Goal: Task Accomplishment & Management: Manage account settings

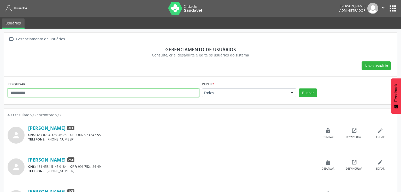
click at [81, 92] on input "text" at bounding box center [103, 93] width 191 height 9
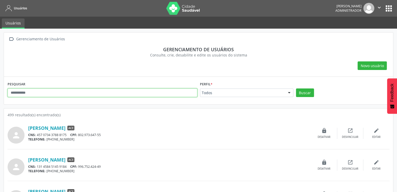
type input "******"
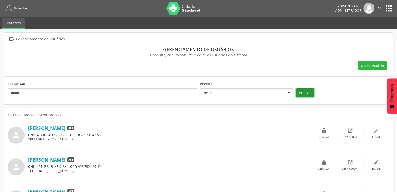
click at [303, 94] on button "Buscar" at bounding box center [305, 93] width 18 height 9
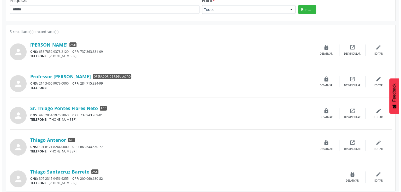
scroll to position [86, 0]
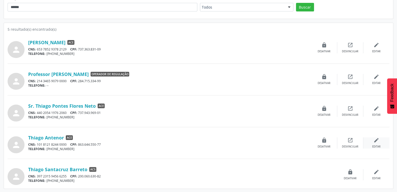
click at [378, 139] on icon "edit" at bounding box center [376, 141] width 6 height 6
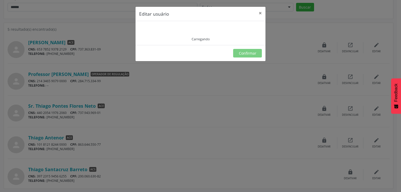
type input "**********"
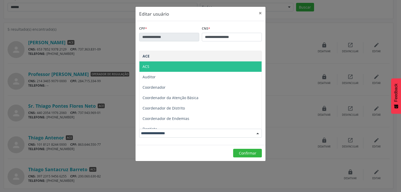
click at [170, 68] on span "ACS" at bounding box center [200, 67] width 122 height 10
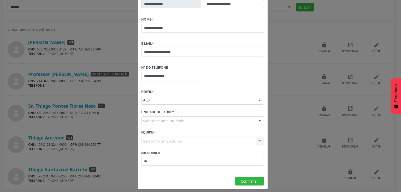
scroll to position [37, 0]
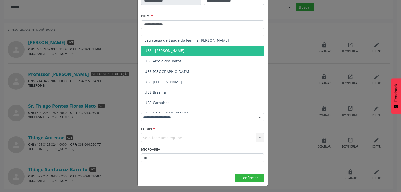
click at [182, 55] on span "UBS - [PERSON_NAME]" at bounding box center [202, 51] width 122 height 10
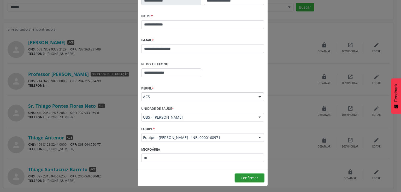
click at [242, 178] on span "Confirmar" at bounding box center [248, 178] width 17 height 5
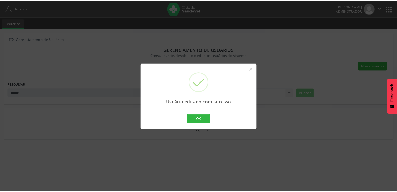
scroll to position [0, 0]
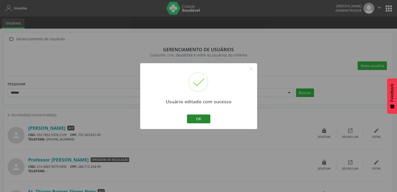
click at [192, 118] on button "OK" at bounding box center [198, 119] width 23 height 9
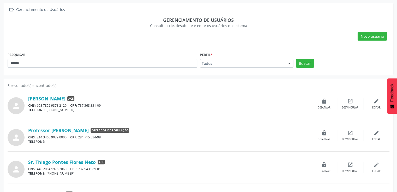
scroll to position [78, 0]
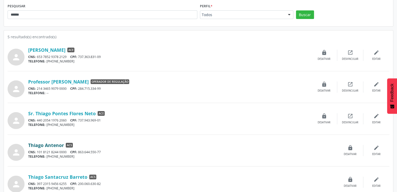
click at [57, 146] on link "Thiago Antenor" at bounding box center [46, 146] width 36 height 6
